Goal: Task Accomplishment & Management: Use online tool/utility

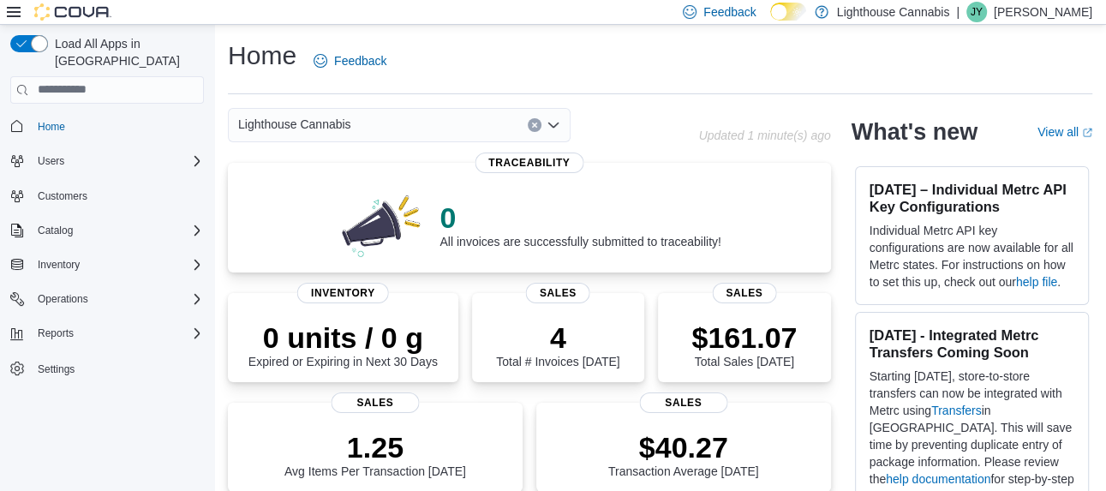
click at [823, 94] on div "Home Feedback" at bounding box center [660, 67] width 864 height 56
click at [120, 254] on div "Inventory" at bounding box center [117, 264] width 173 height 21
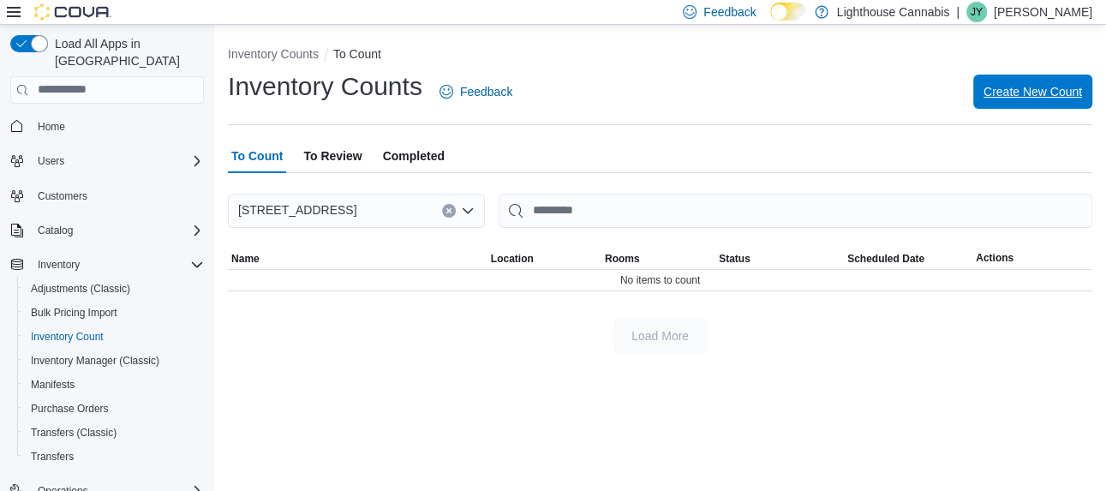
click at [982, 82] on button "Create New Count" at bounding box center [1032, 92] width 119 height 34
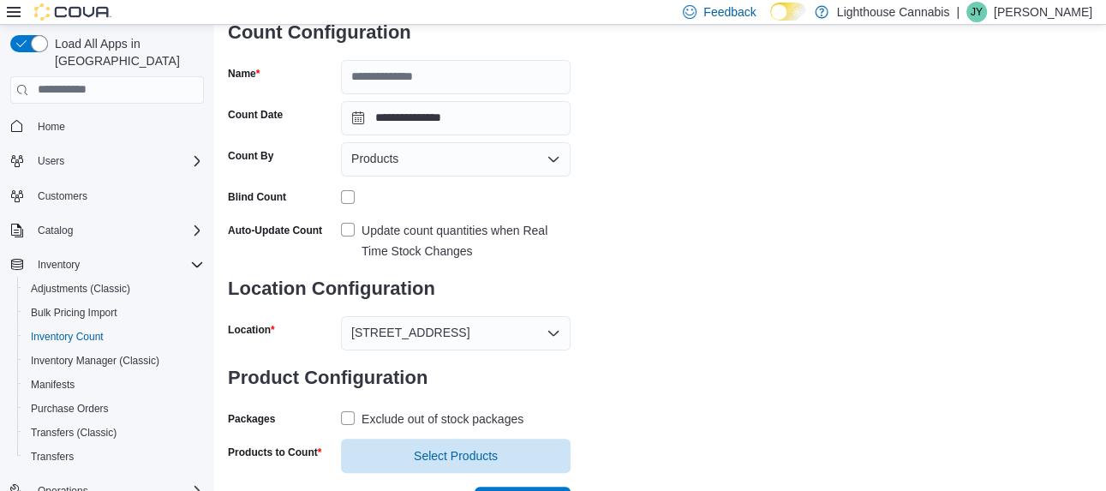
scroll to position [166, 0]
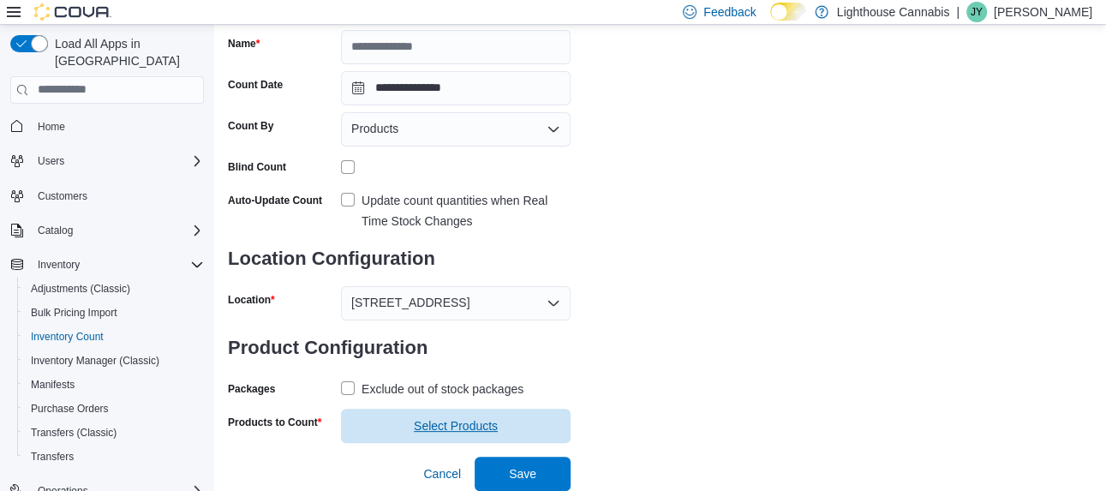
click at [378, 427] on span "Select Products" at bounding box center [455, 426] width 209 height 34
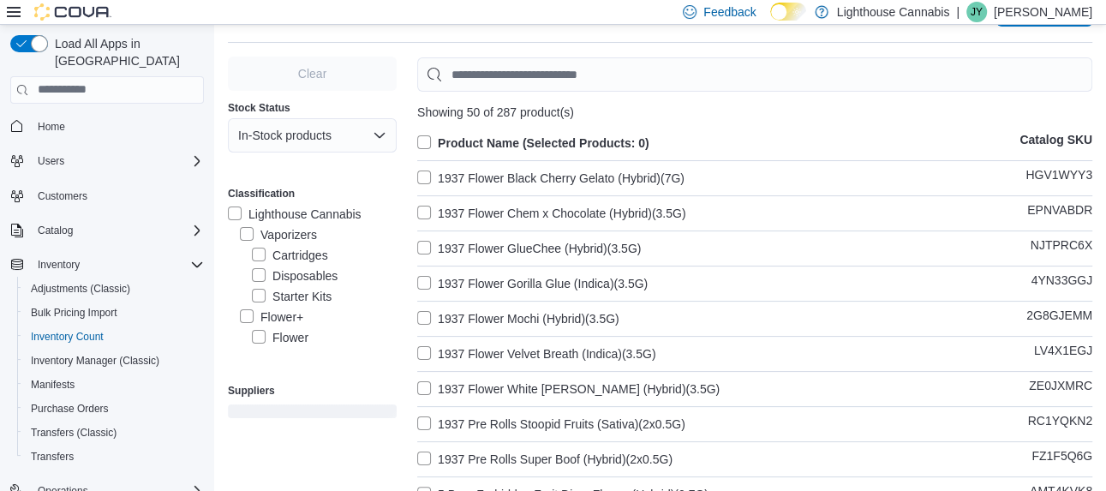
scroll to position [166, 0]
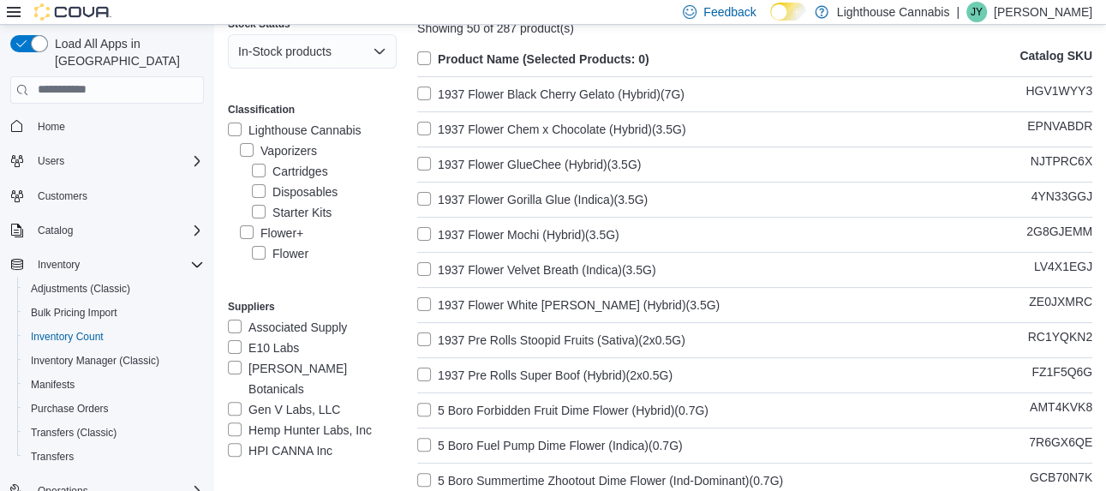
click at [423, 69] on label "Product Name (Selected Products: 0)" at bounding box center [533, 59] width 232 height 21
click at [418, 96] on label "1937 Flower Black Cherry Gelato (Hybrid)(7G)" at bounding box center [550, 94] width 267 height 21
click at [417, 63] on label "Product Name (Selected Products: 286)" at bounding box center [539, 59] width 245 height 21
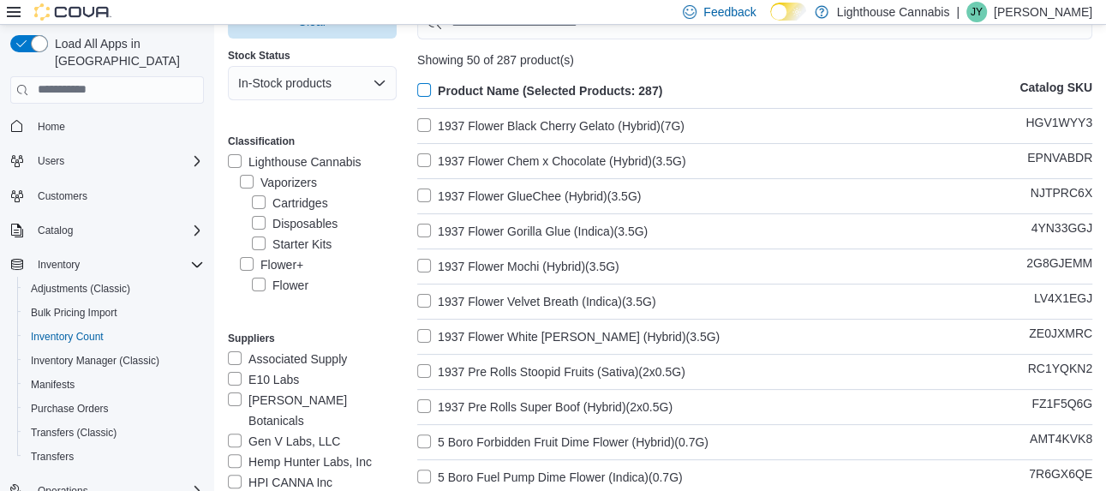
scroll to position [0, 0]
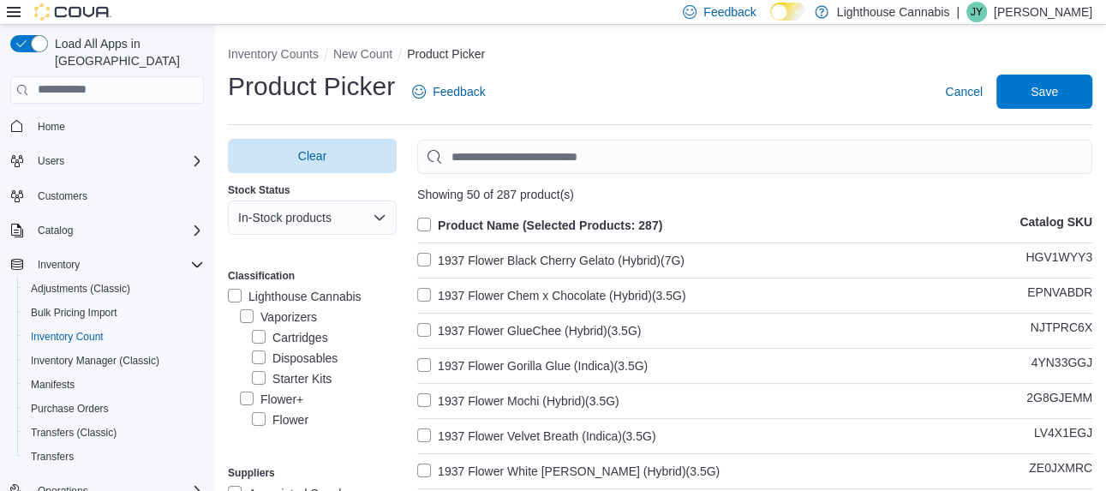
click at [999, 66] on ol "Inventory Counts New Count Product Picker" at bounding box center [660, 55] width 864 height 21
click at [1022, 108] on span "Save" at bounding box center [1043, 92] width 75 height 34
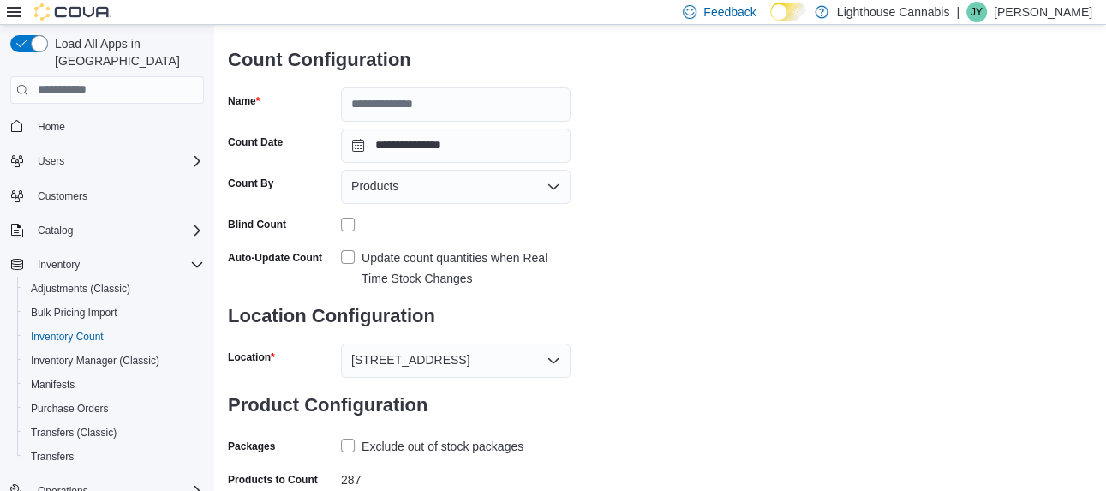
scroll to position [98, 0]
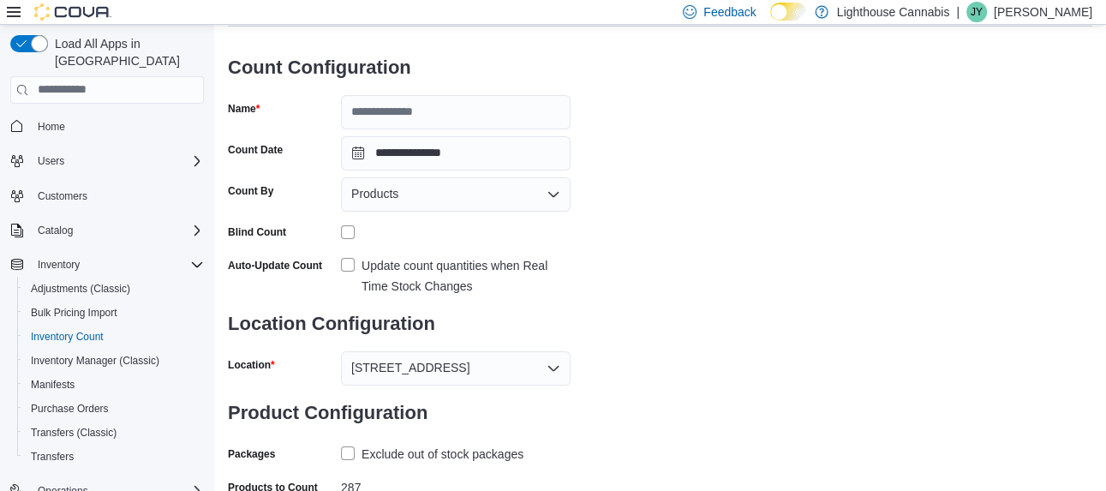
click at [342, 265] on label "Update count quantities when Real Time Stock Changes" at bounding box center [456, 275] width 230 height 41
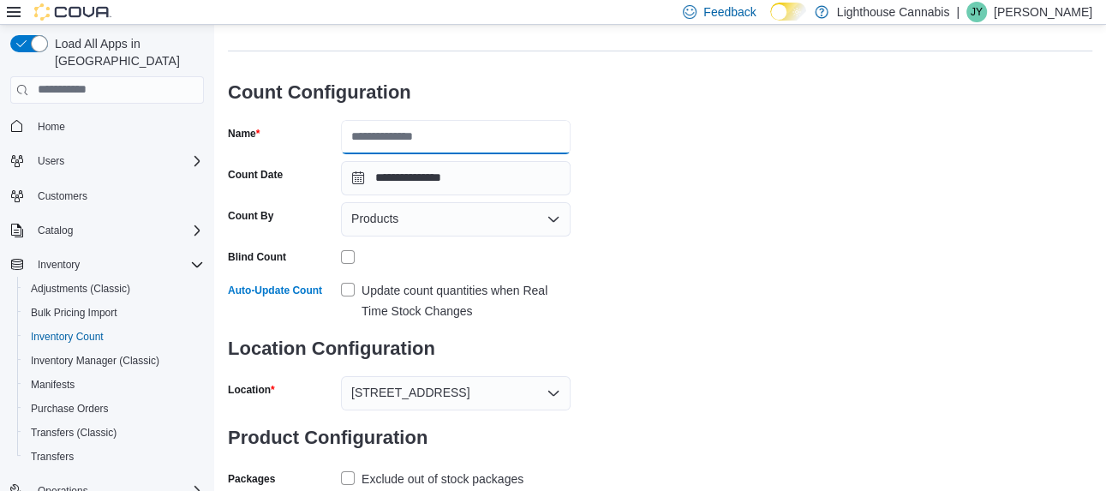
click at [492, 134] on input "Name" at bounding box center [456, 137] width 230 height 34
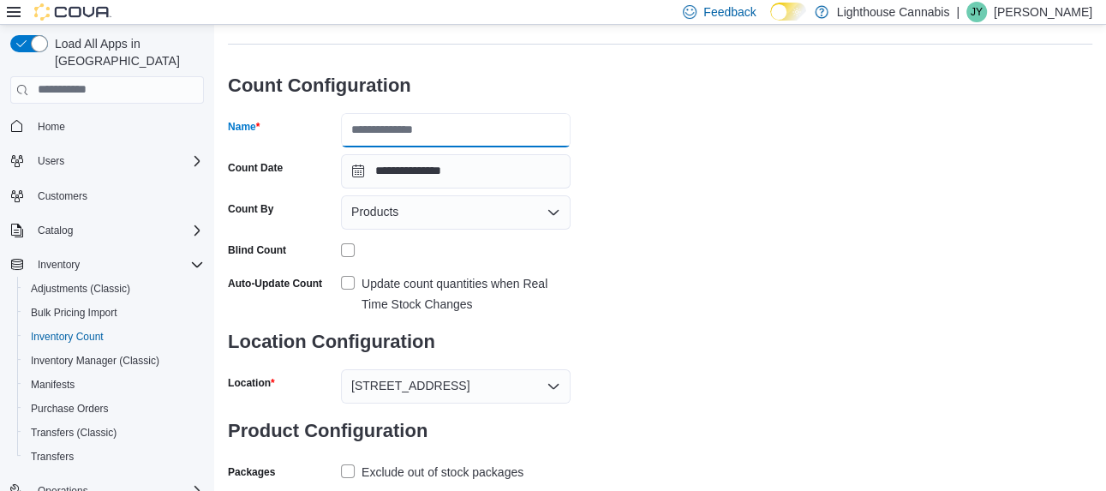
scroll to position [156, 0]
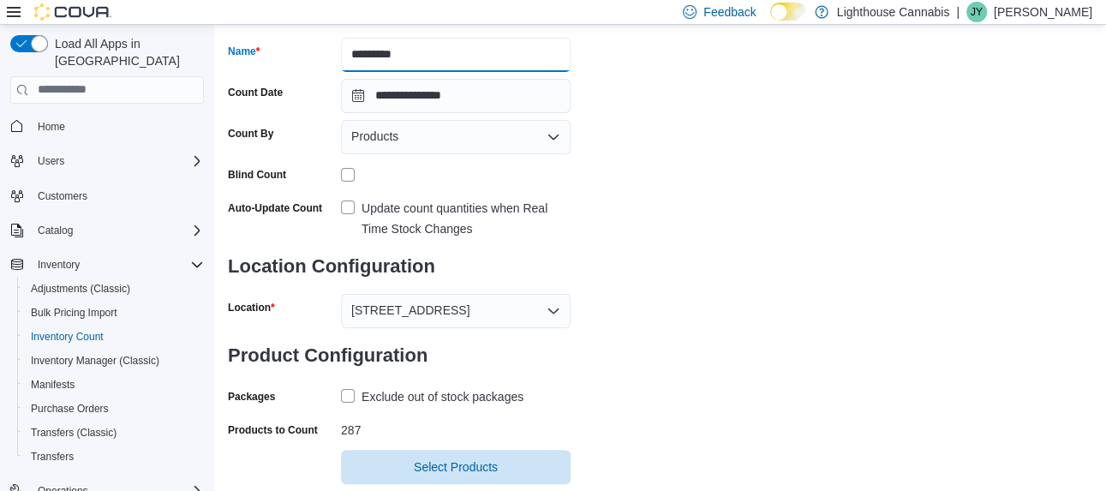
type input "********"
click at [677, 110] on div "**********" at bounding box center [660, 198] width 864 height 570
click at [544, 151] on div "Products" at bounding box center [456, 137] width 230 height 34
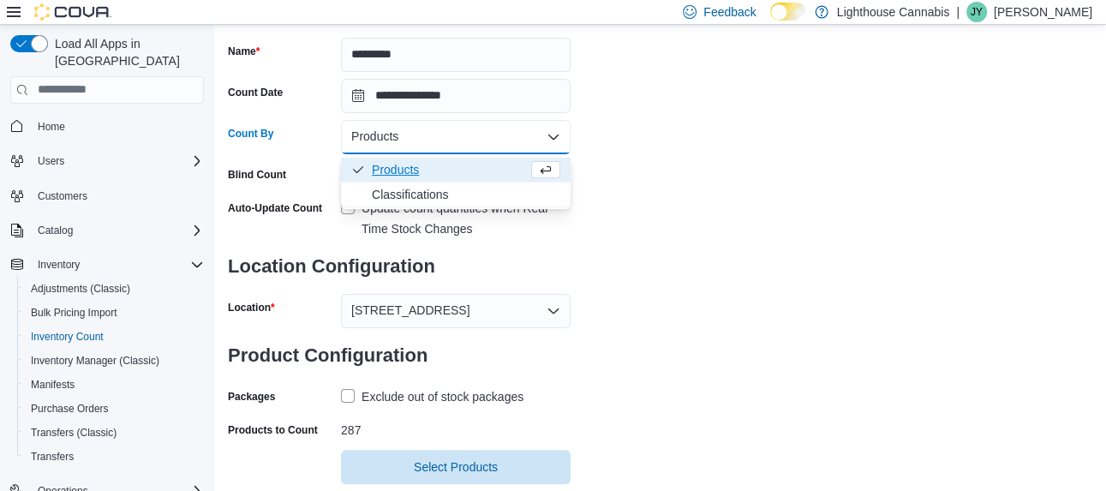
click at [702, 101] on div "**********" at bounding box center [660, 198] width 864 height 570
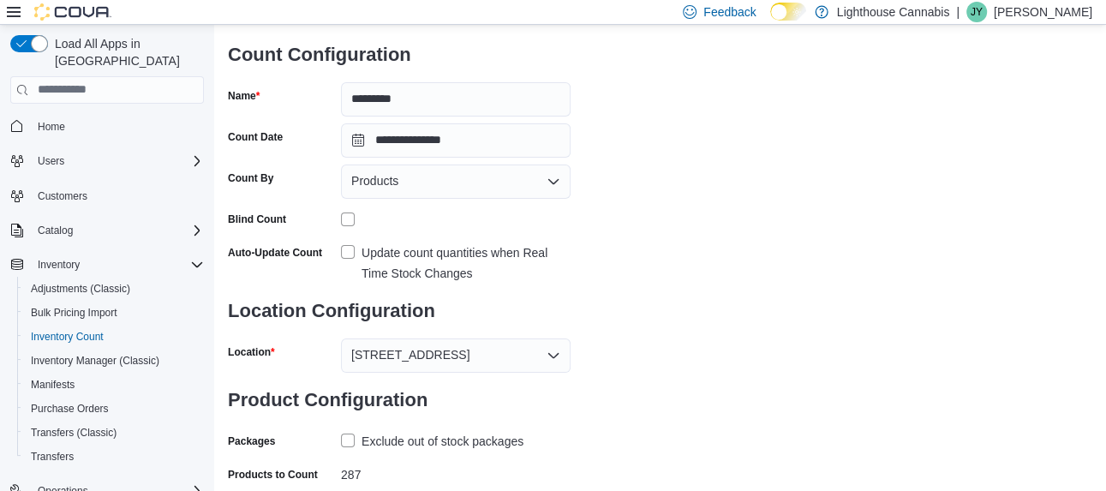
scroll to position [112, 0]
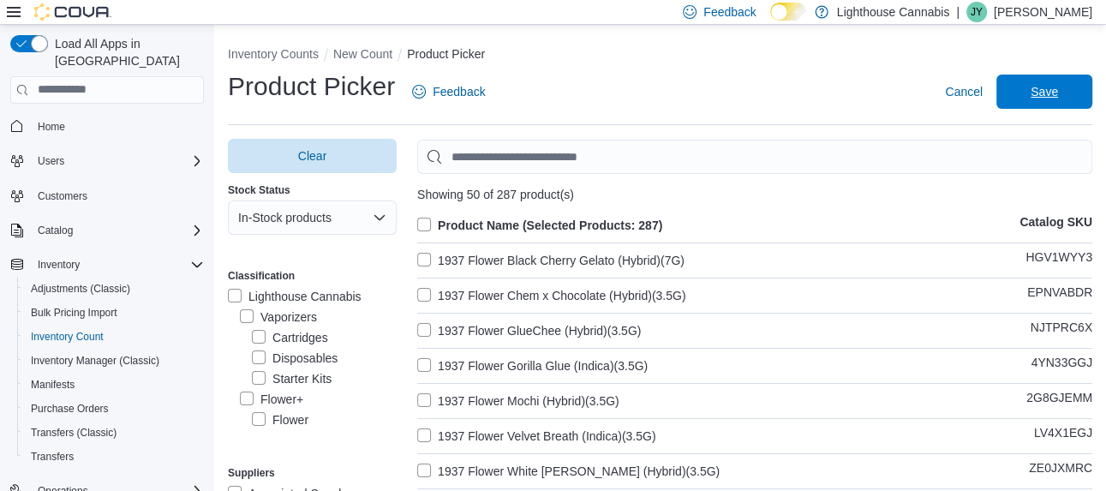
click at [1033, 109] on span "Save" at bounding box center [1043, 92] width 75 height 34
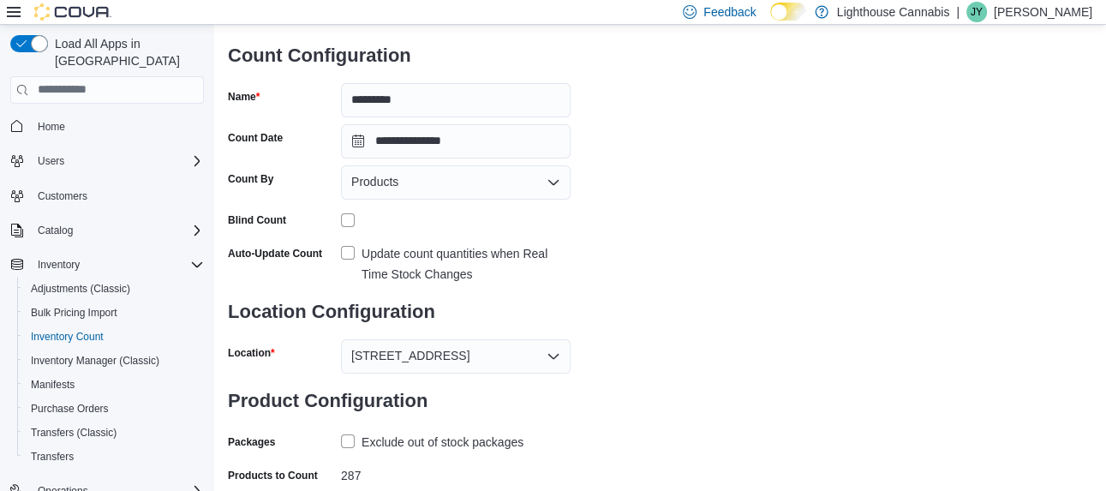
scroll to position [117, 0]
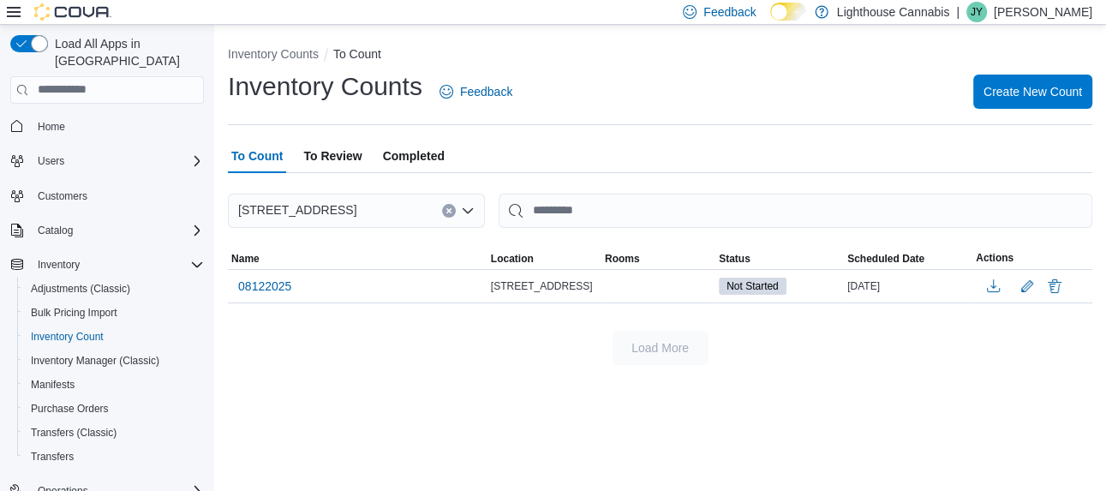
click at [886, 284] on div "[DATE]" at bounding box center [908, 286] width 128 height 21
click at [833, 295] on div "Not Started" at bounding box center [779, 286] width 128 height 24
click at [983, 286] on button "button" at bounding box center [993, 286] width 34 height 26
click at [681, 271] on td at bounding box center [658, 285] width 114 height 33
click at [331, 166] on span "To Review" at bounding box center [332, 156] width 58 height 34
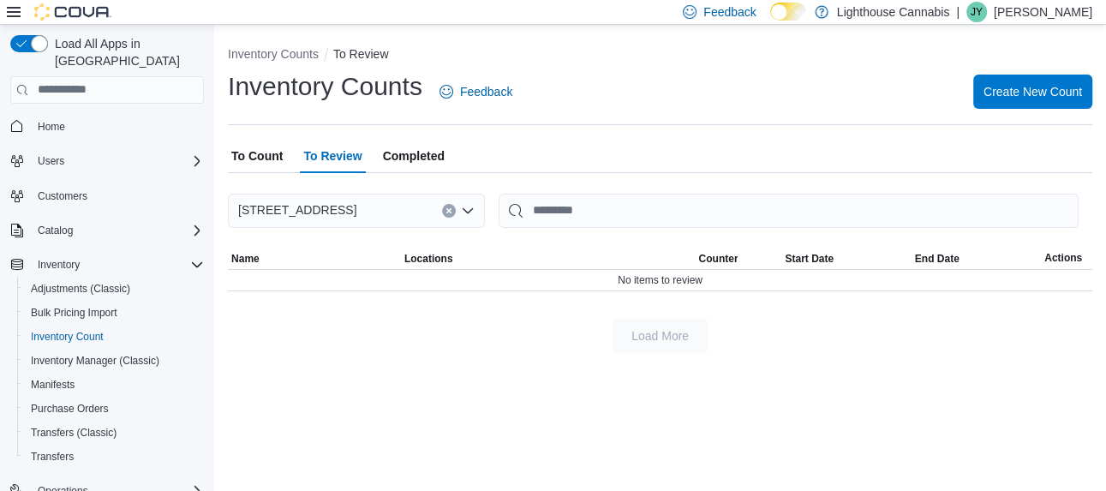
click at [273, 173] on span "To Count" at bounding box center [256, 156] width 51 height 34
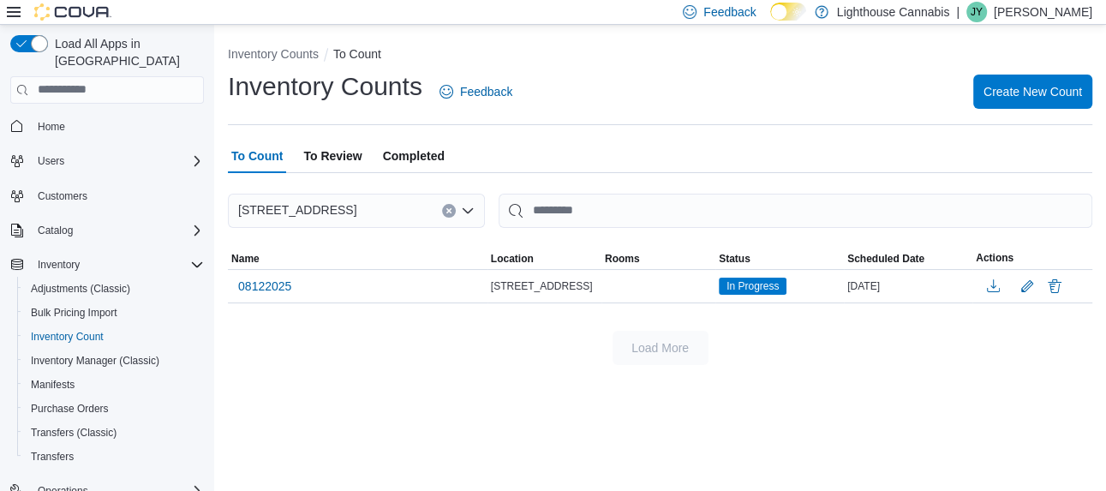
click at [751, 291] on span "In Progress" at bounding box center [752, 285] width 52 height 15
click at [1021, 283] on button "Edit count details" at bounding box center [1027, 286] width 21 height 26
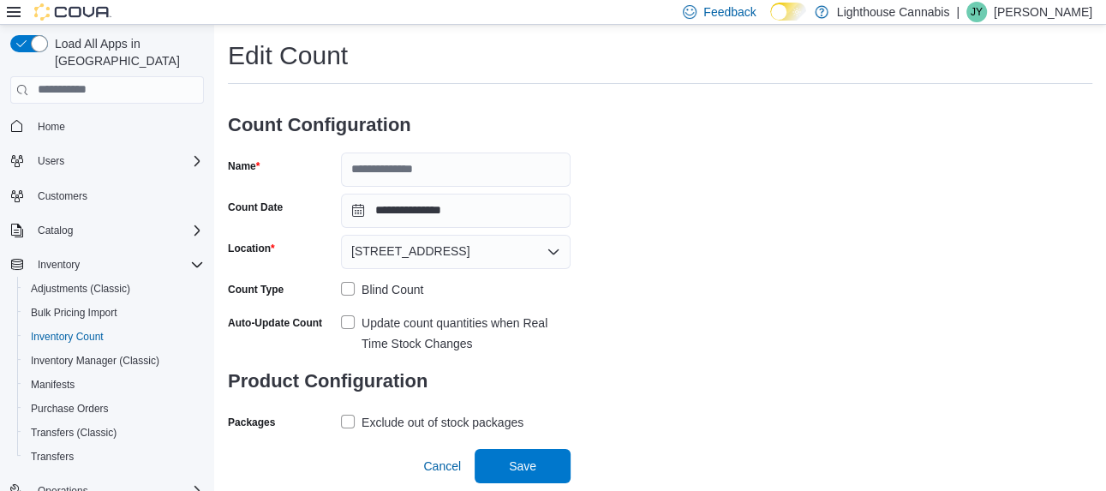
type input "********"
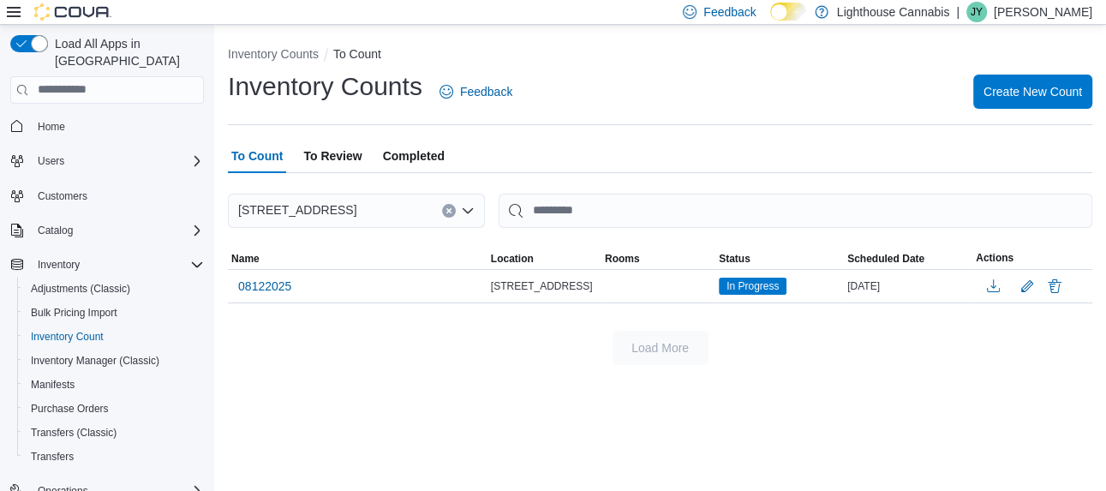
click at [567, 289] on div "[STREET_ADDRESS]" at bounding box center [544, 286] width 114 height 21
click at [549, 286] on span "[STREET_ADDRESS]" at bounding box center [542, 286] width 102 height 14
click at [405, 152] on span "Completed" at bounding box center [414, 156] width 62 height 34
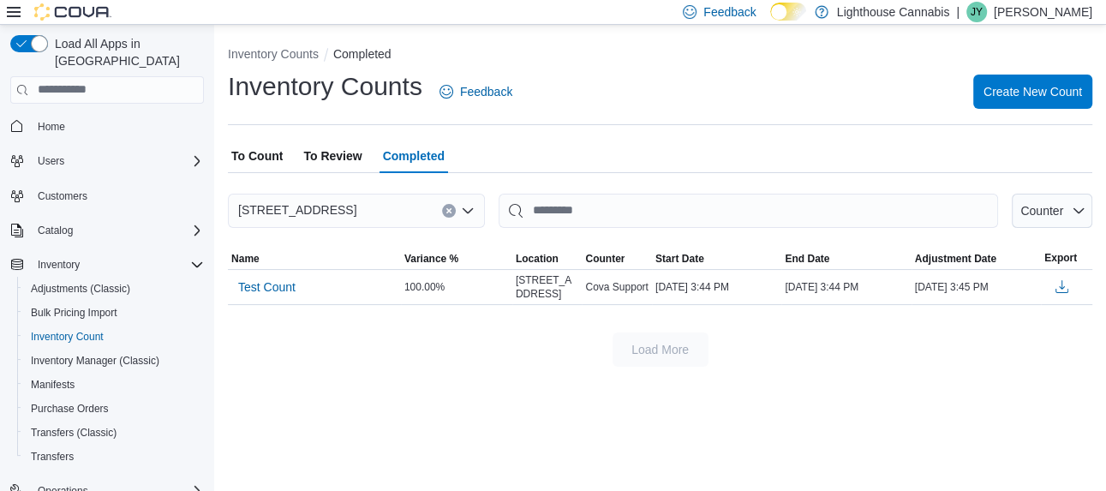
click at [486, 304] on td "100.00%" at bounding box center [456, 286] width 111 height 35
click at [460, 296] on div "100.00%" at bounding box center [456, 287] width 111 height 21
click at [325, 173] on span "To Review" at bounding box center [332, 156] width 58 height 34
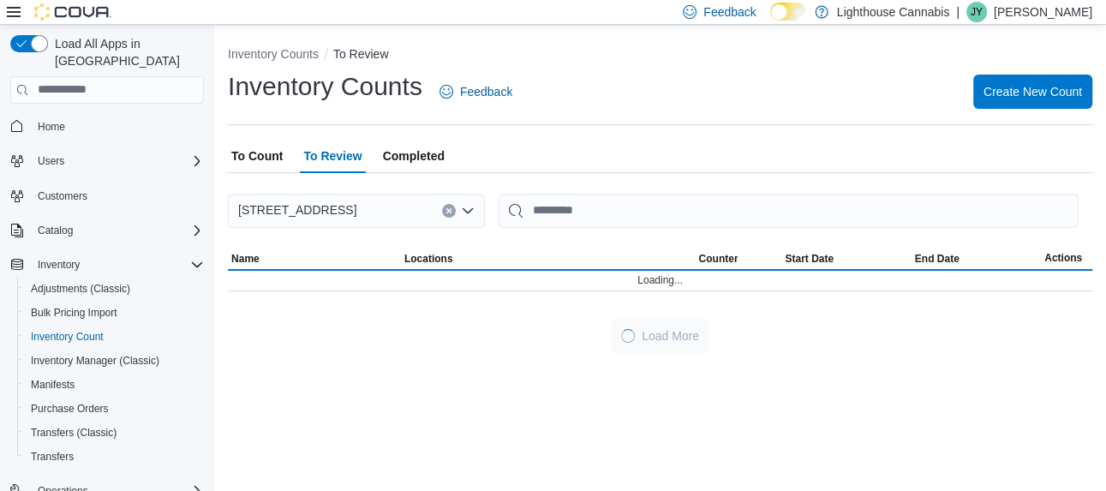
click at [314, 172] on span "To Review" at bounding box center [332, 156] width 58 height 34
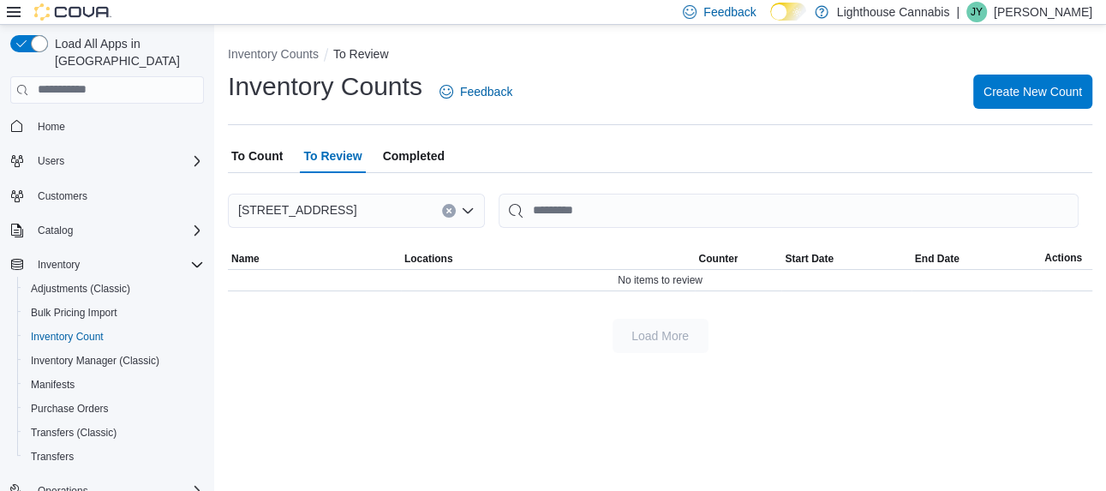
click at [268, 168] on span "To Count" at bounding box center [256, 156] width 51 height 34
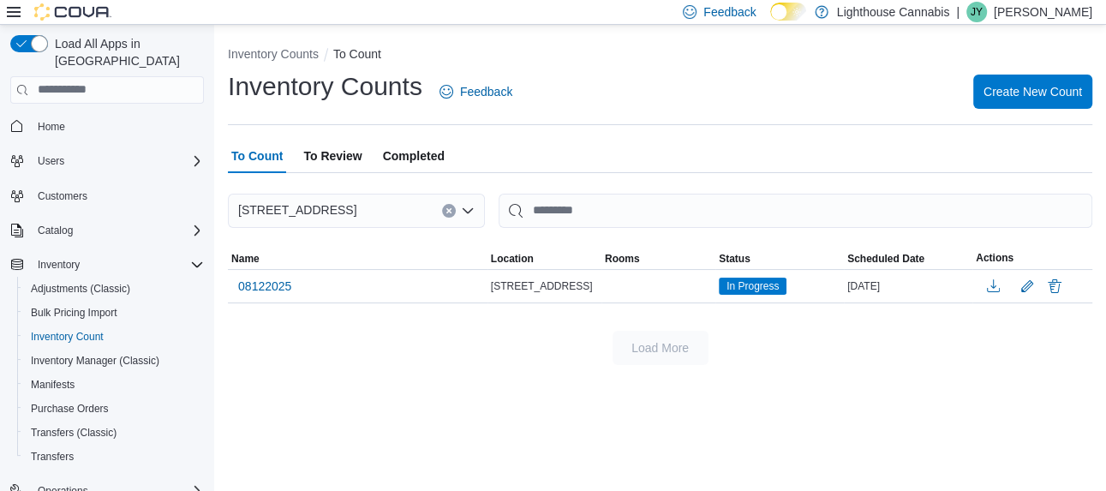
click at [746, 285] on span "In Progress" at bounding box center [752, 285] width 52 height 15
click at [748, 276] on td "In Progress" at bounding box center [779, 285] width 128 height 33
click at [746, 277] on div "In Progress" at bounding box center [779, 286] width 128 height 24
click at [755, 283] on span "In Progress" at bounding box center [752, 285] width 52 height 15
click at [558, 288] on div "[STREET_ADDRESS]" at bounding box center [544, 286] width 114 height 21
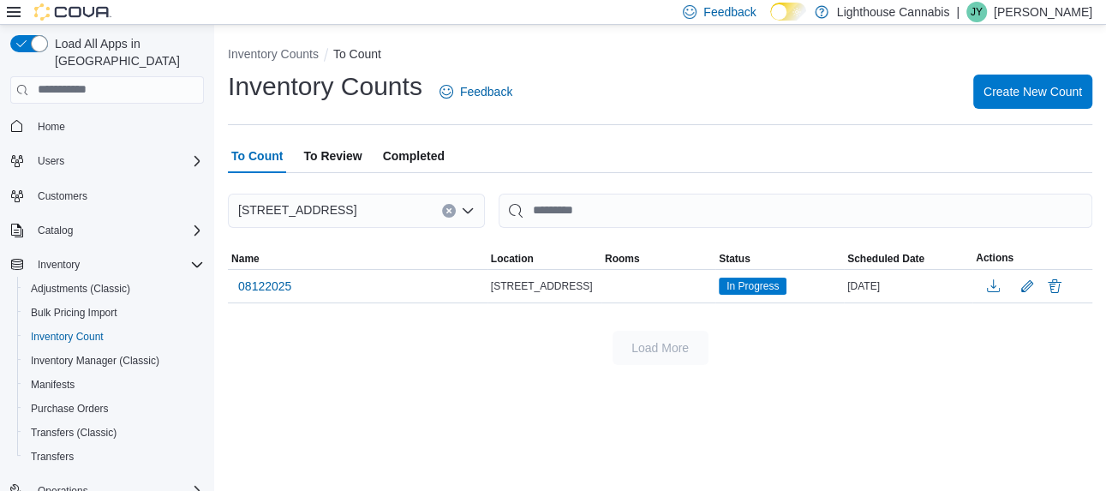
click at [518, 288] on span "[STREET_ADDRESS]" at bounding box center [542, 286] width 102 height 14
click at [278, 293] on span "08122025" at bounding box center [264, 285] width 53 height 17
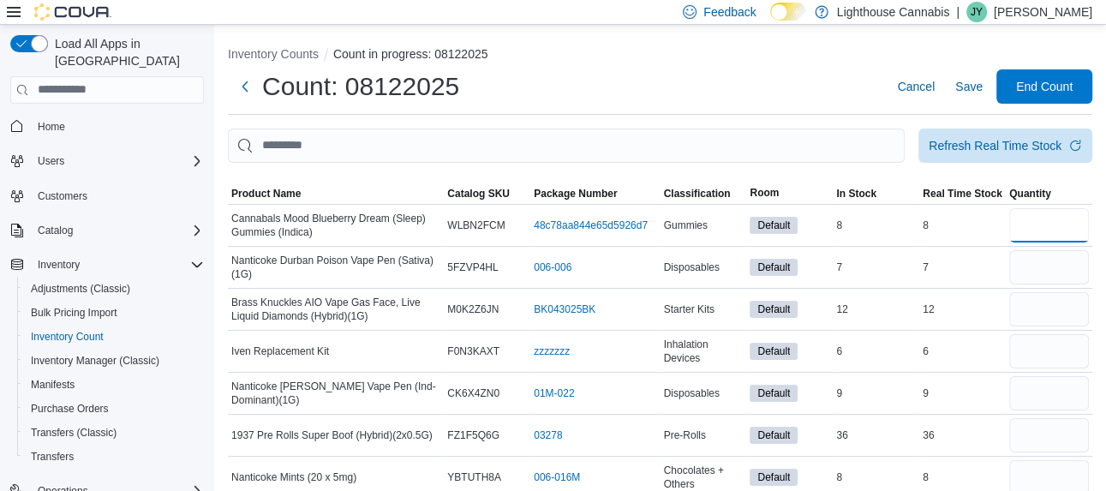
click at [1047, 224] on input "number" at bounding box center [1049, 225] width 80 height 34
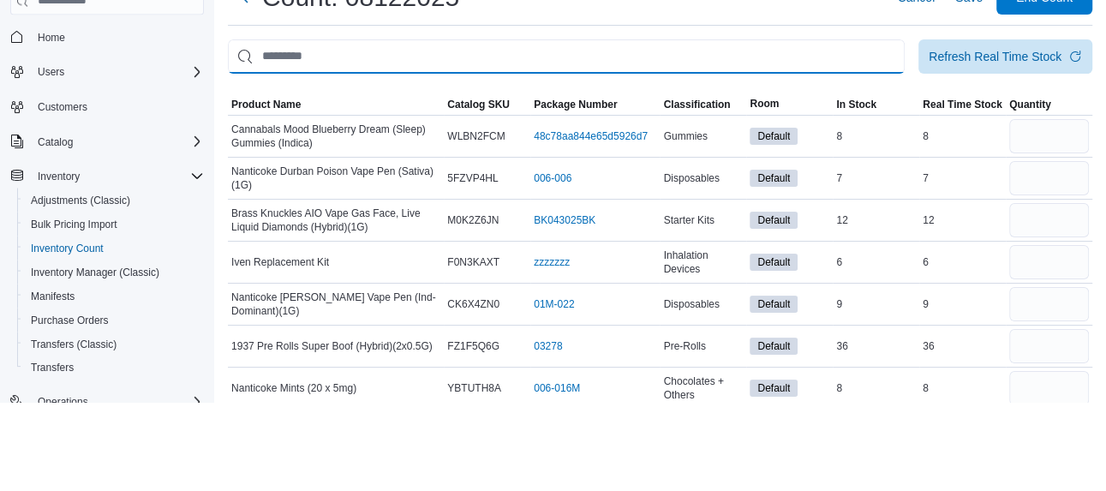
click at [870, 163] on input "This is a search bar. After typing your query, hit enter to filter the results …" at bounding box center [566, 145] width 677 height 34
click at [868, 115] on div "Count: 08122025 Cancel Save End Count" at bounding box center [660, 91] width 864 height 45
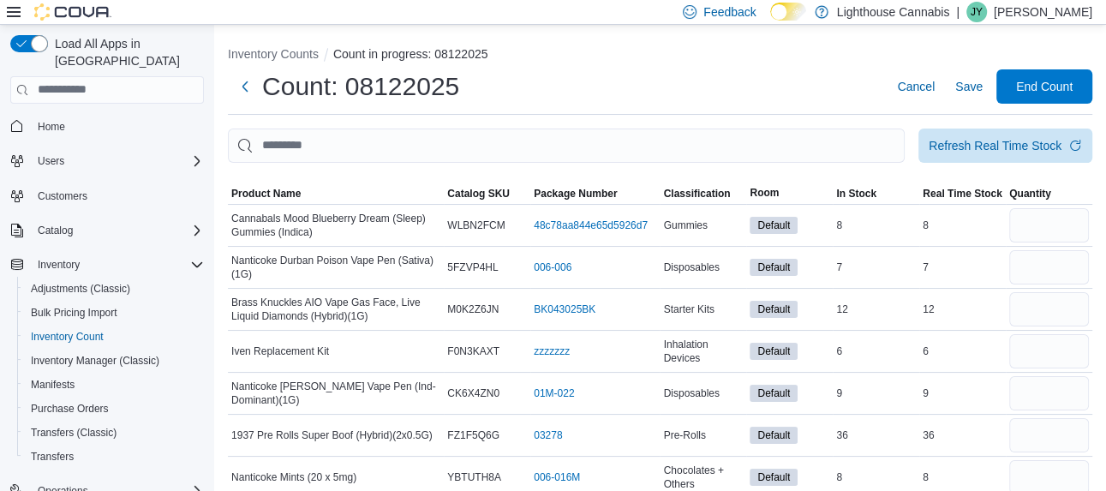
click at [676, 176] on div at bounding box center [660, 173] width 864 height 21
click at [683, 197] on span "Classification" at bounding box center [696, 194] width 67 height 14
click at [689, 191] on span "Classification" at bounding box center [696, 194] width 67 height 14
click at [703, 198] on span "Classification" at bounding box center [696, 194] width 67 height 14
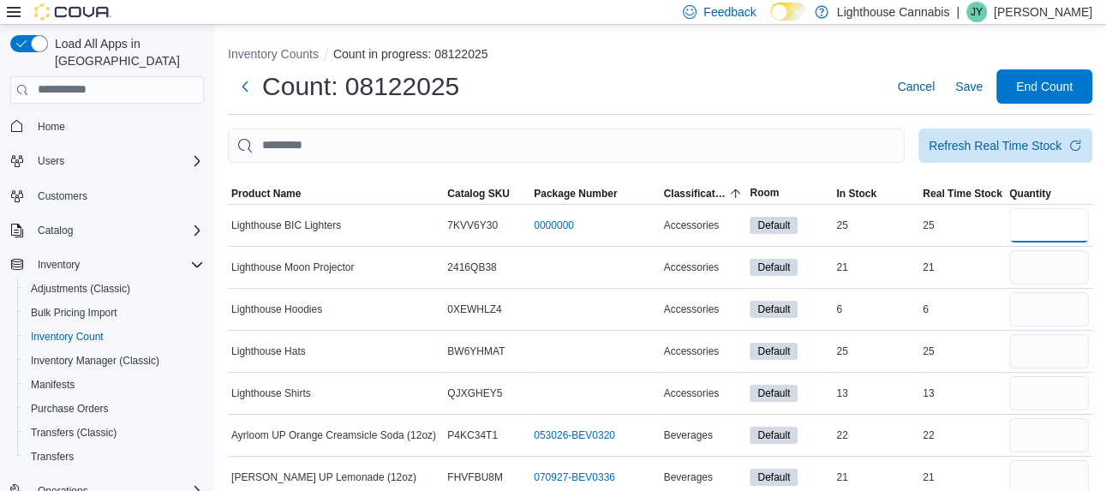
click at [1048, 228] on input "number" at bounding box center [1049, 225] width 80 height 34
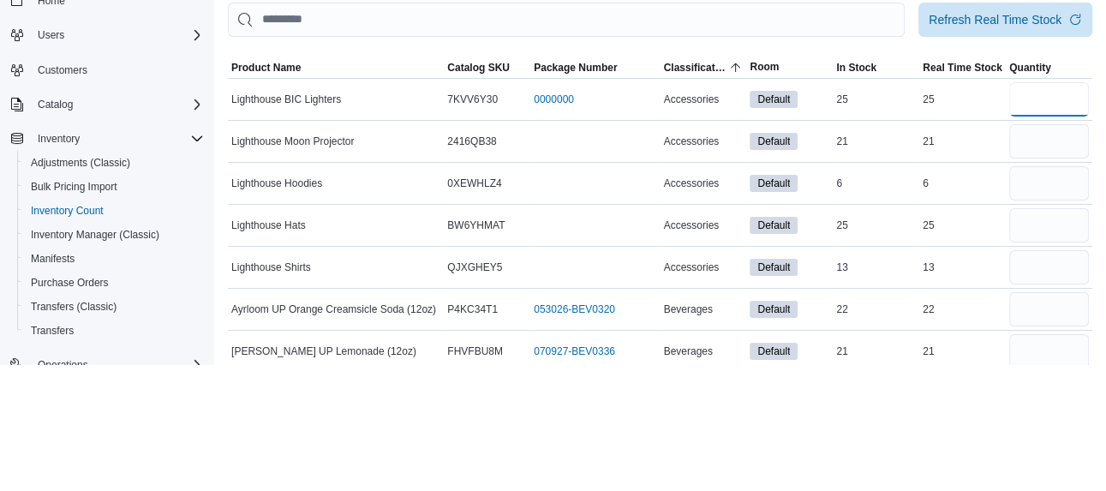
type input "*"
click at [976, 277] on div "21" at bounding box center [962, 267] width 87 height 21
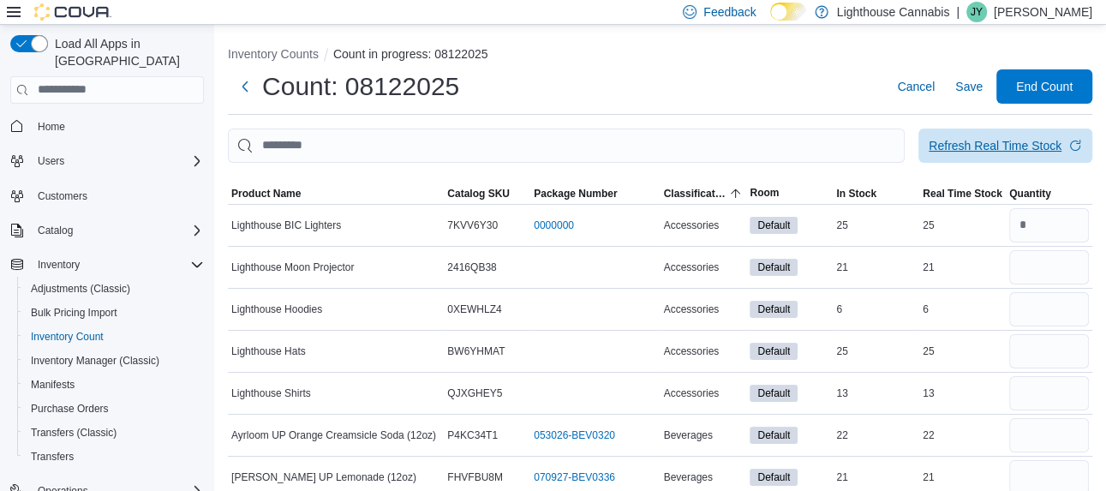
click at [1036, 149] on div "Refresh Real Time Stock" at bounding box center [994, 145] width 133 height 17
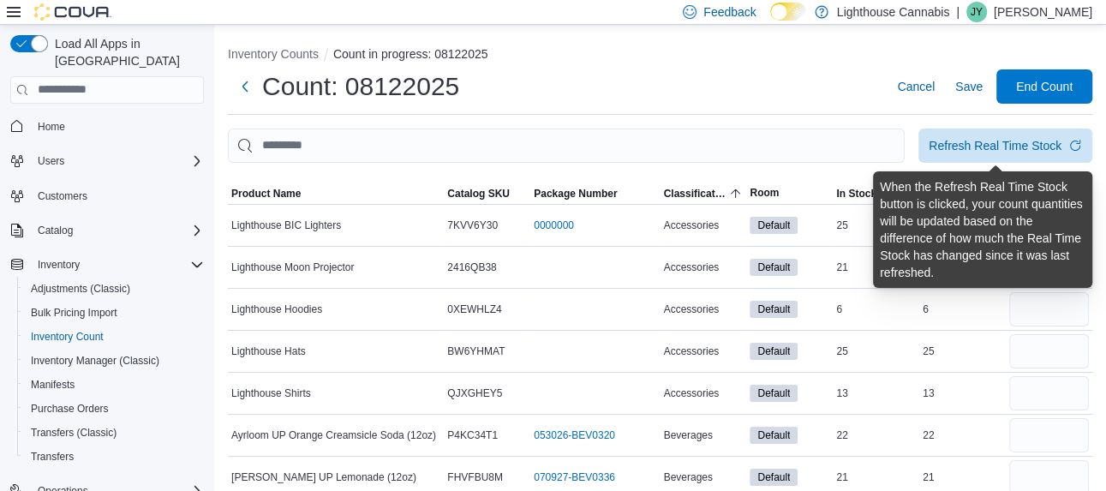
click at [834, 103] on div "Count: 08122025 Cancel Save End Count" at bounding box center [660, 86] width 864 height 34
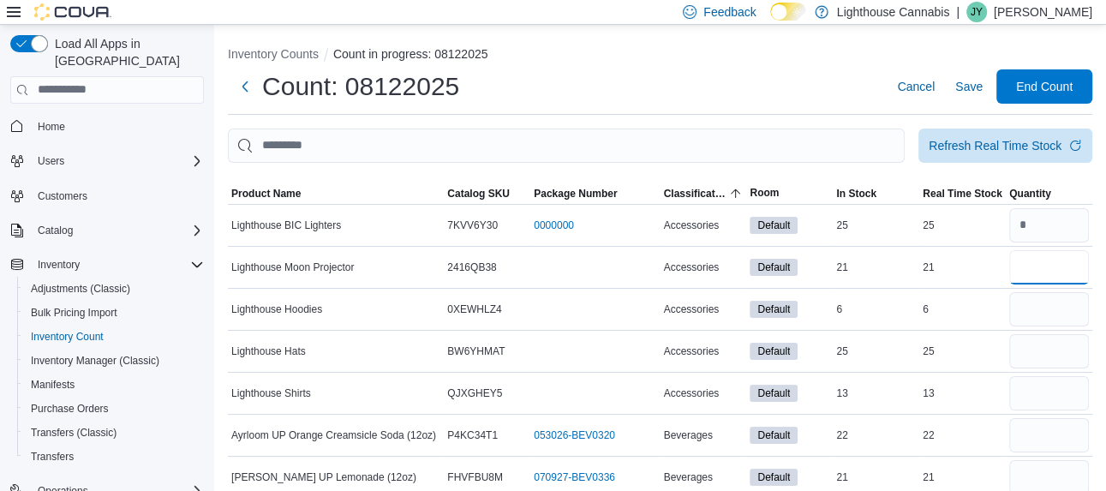
click at [1065, 268] on input "number" at bounding box center [1049, 267] width 80 height 34
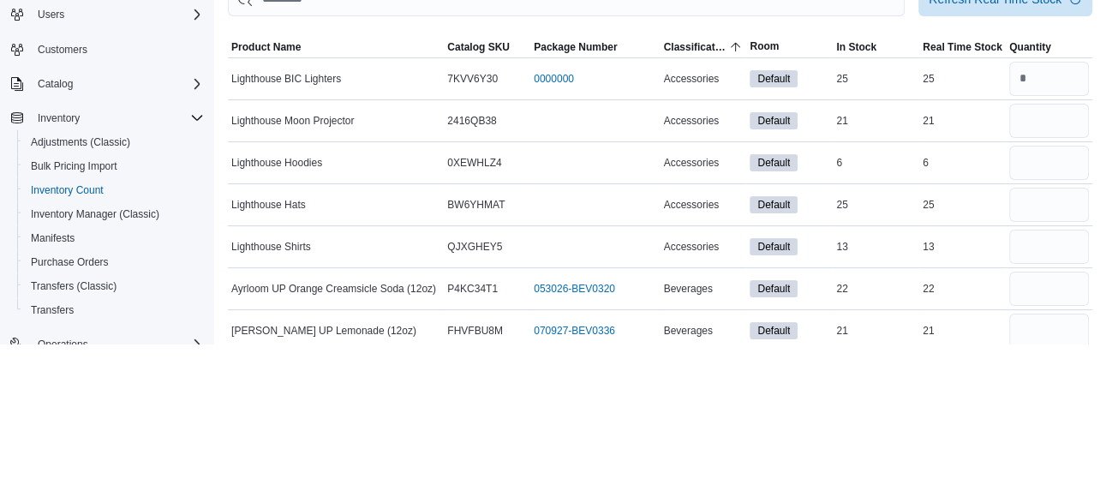
click at [980, 277] on div "21" at bounding box center [962, 267] width 87 height 21
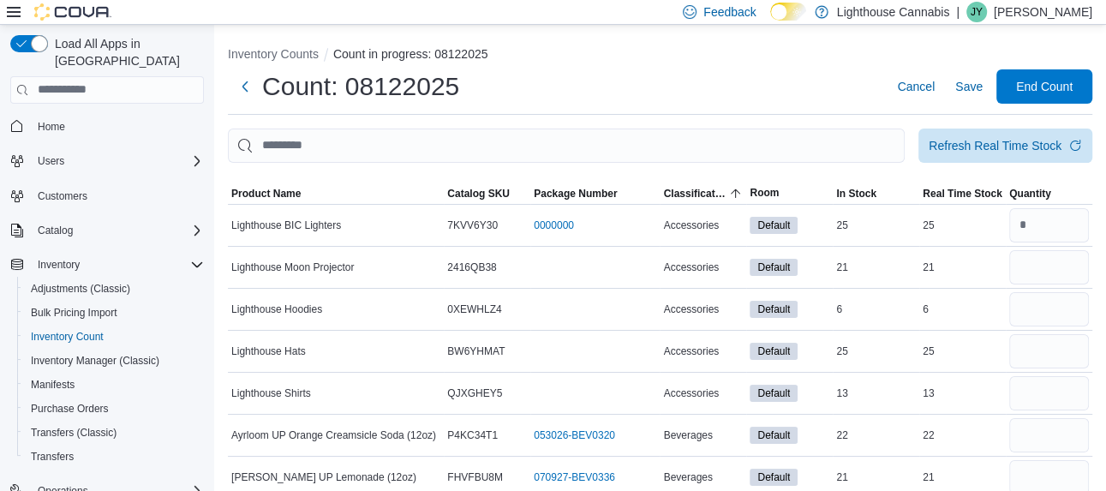
click at [1044, 246] on div at bounding box center [1048, 225] width 87 height 41
click at [1048, 266] on input "number" at bounding box center [1049, 267] width 80 height 34
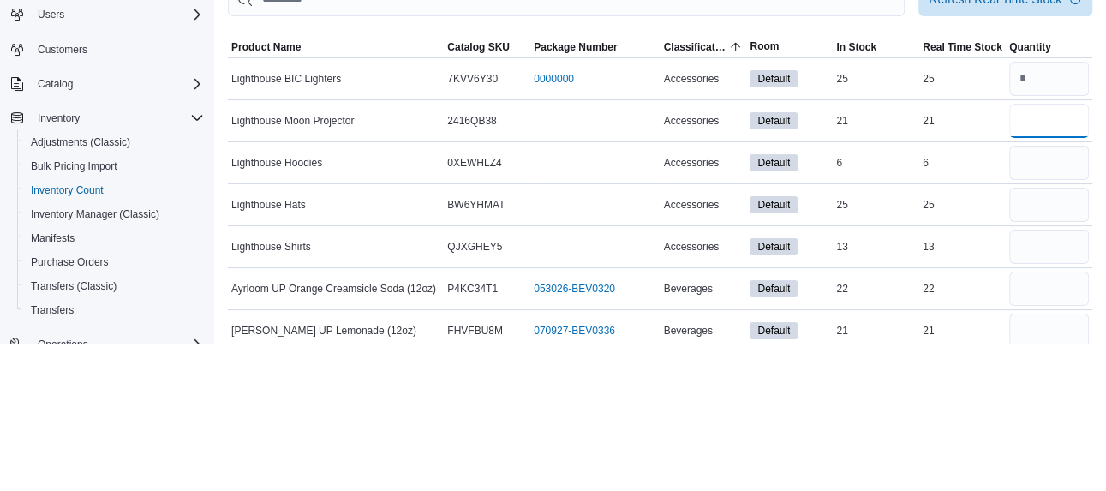
type input "**"
click at [1047, 307] on input "number" at bounding box center [1049, 309] width 80 height 34
click at [1045, 315] on input "number" at bounding box center [1049, 309] width 80 height 34
click at [1040, 313] on input "number" at bounding box center [1049, 309] width 80 height 34
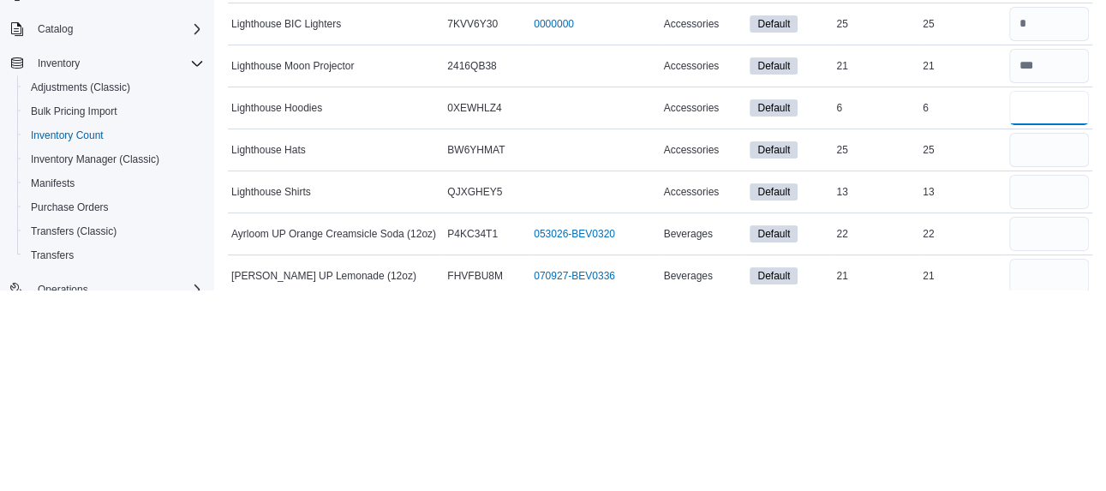
type input "*"
click at [1051, 353] on input "number" at bounding box center [1049, 351] width 80 height 34
type input "**"
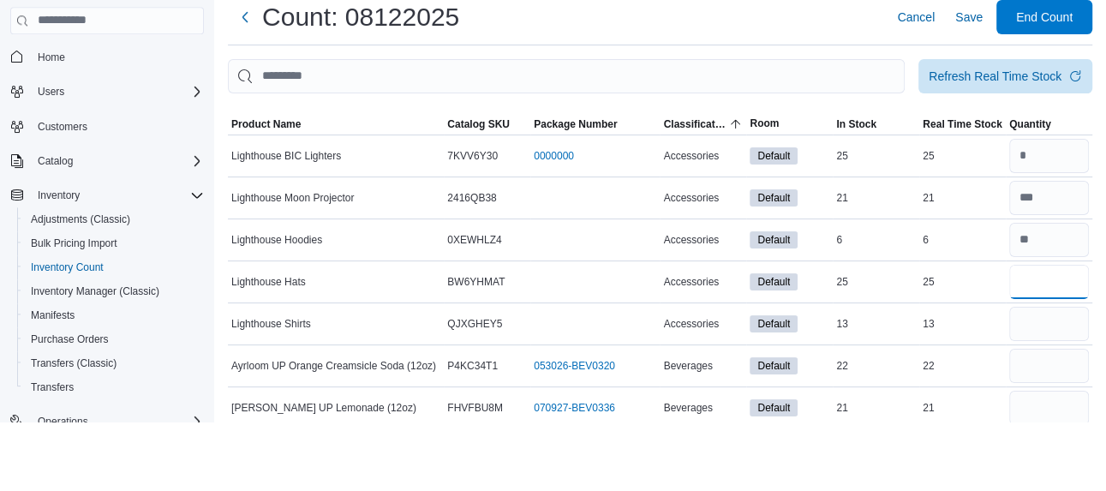
type input "**"
click at [963, 95] on span "Save" at bounding box center [968, 86] width 27 height 17
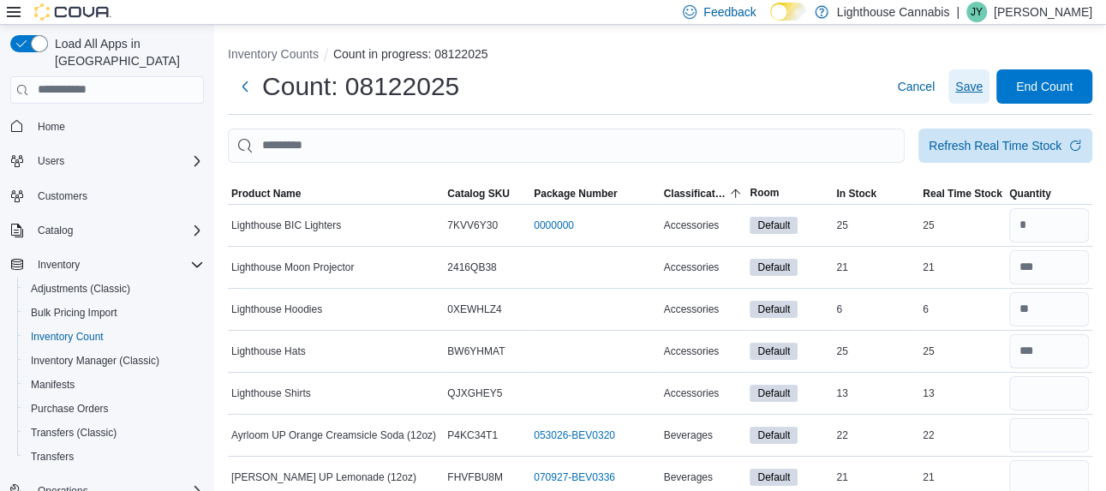
click at [958, 92] on span "Save" at bounding box center [968, 86] width 27 height 17
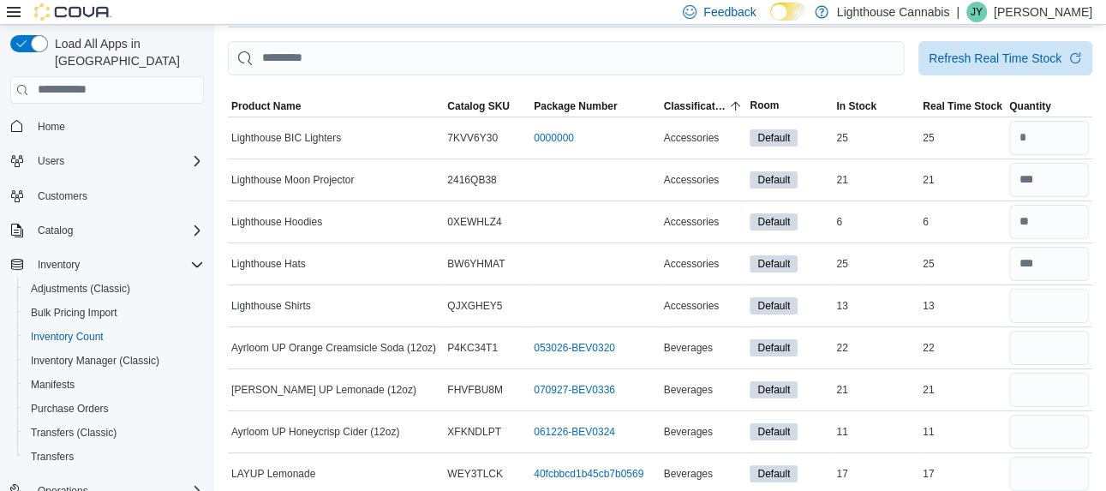
scroll to position [86, 0]
